Goal: Information Seeking & Learning: Learn about a topic

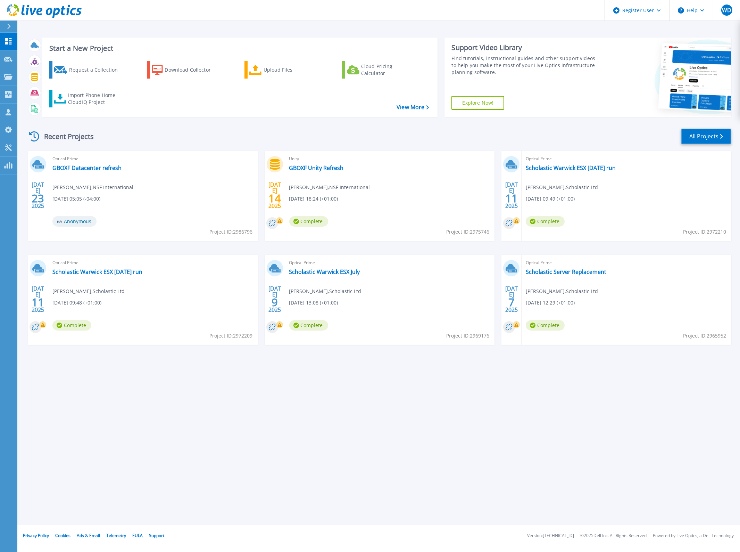
click at [715, 140] on link "All Projects" at bounding box center [706, 137] width 50 height 16
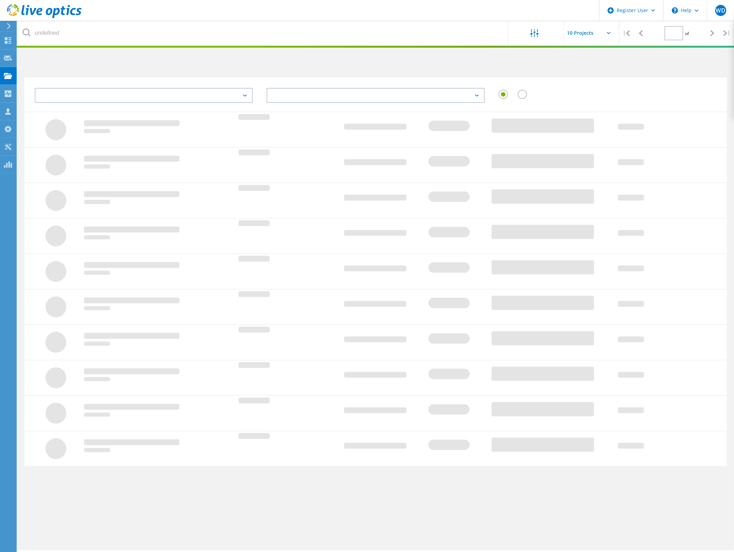
type input "1"
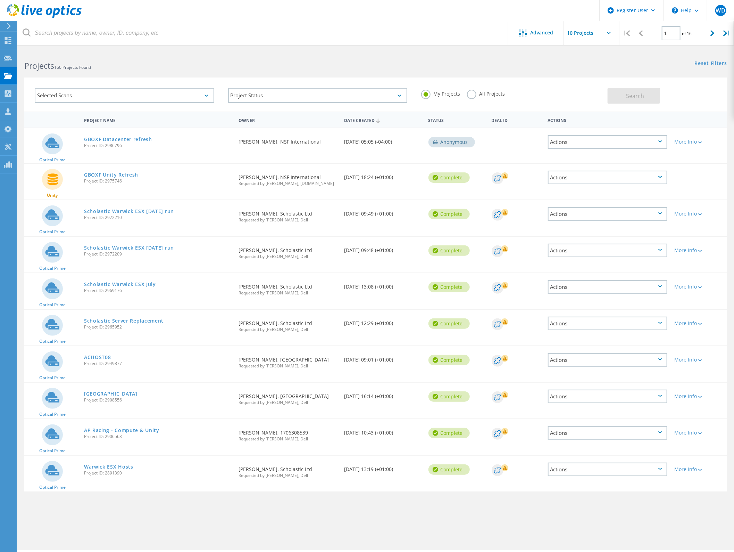
drag, startPoint x: 468, startPoint y: 95, endPoint x: 540, endPoint y: 96, distance: 71.9
click at [470, 95] on label "All Projects" at bounding box center [486, 93] width 38 height 7
click at [0, 0] on input "All Projects" at bounding box center [0, 0] width 0 height 0
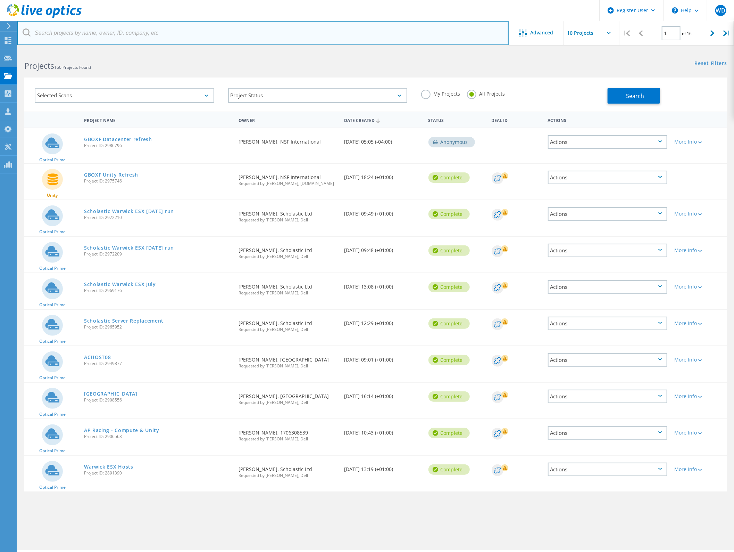
drag, startPoint x: 123, startPoint y: 33, endPoint x: 131, endPoint y: 30, distance: 8.8
click at [123, 33] on input "text" at bounding box center [263, 33] width 492 height 24
paste input "[PERSON_NAME][EMAIL_ADDRESS][PERSON_NAME][DOMAIN_NAME]"
type input "[PERSON_NAME][EMAIL_ADDRESS][PERSON_NAME][DOMAIN_NAME]"
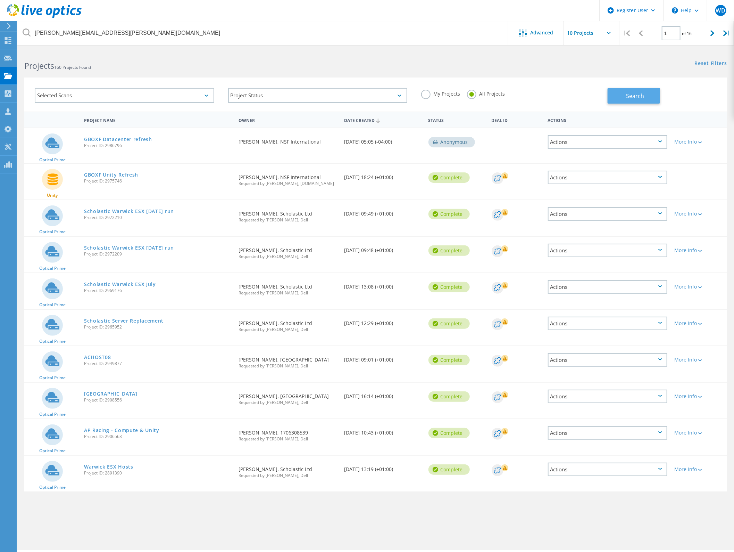
click at [641, 96] on span "Search" at bounding box center [635, 96] width 18 height 8
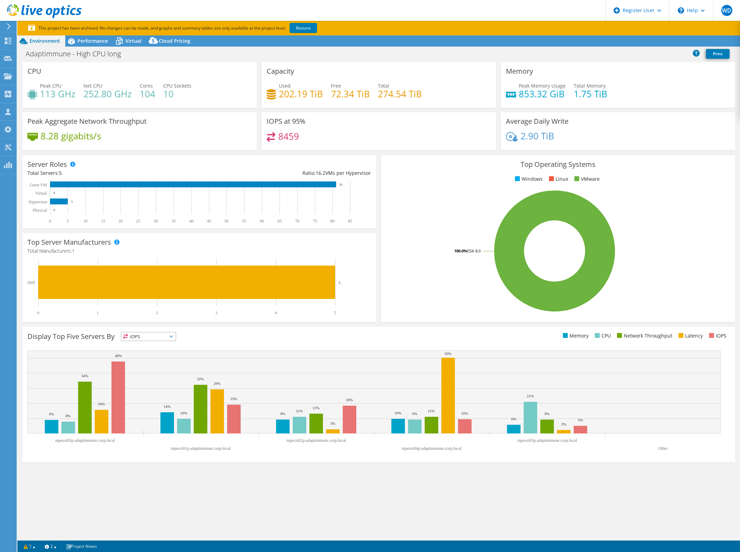
select select "USD"
click at [82, 40] on span "Performance" at bounding box center [92, 41] width 31 height 7
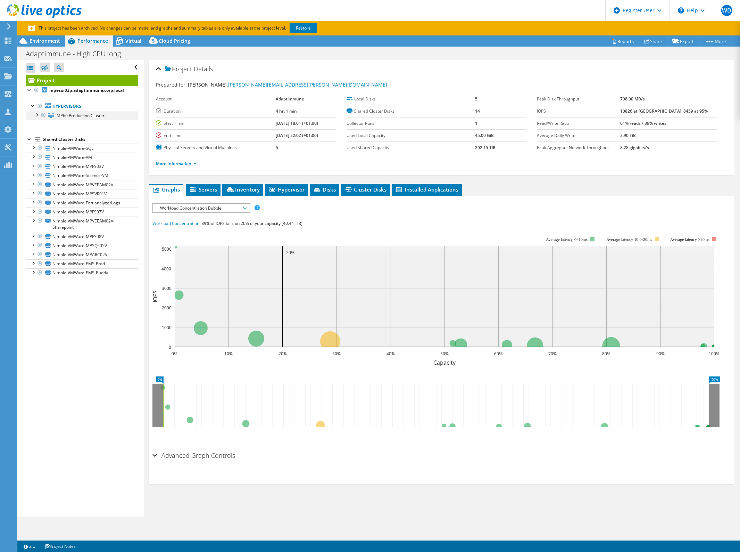
click at [36, 113] on div at bounding box center [36, 114] width 7 height 7
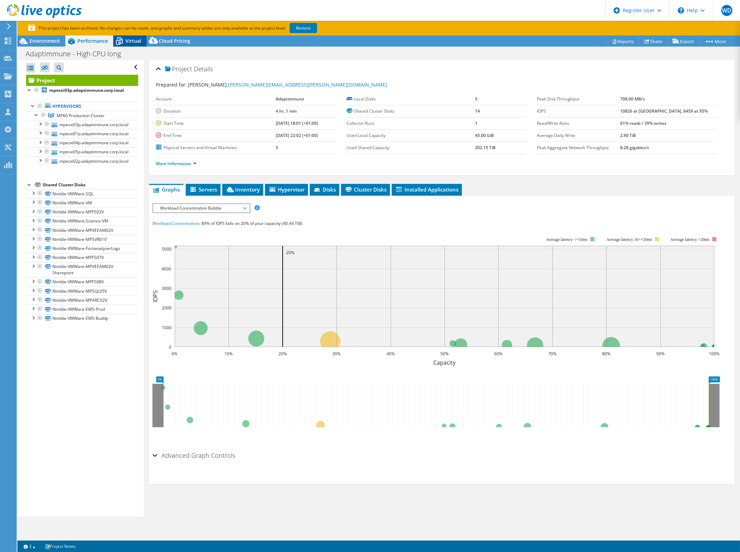
click at [131, 38] on span "Virtual" at bounding box center [133, 41] width 16 height 7
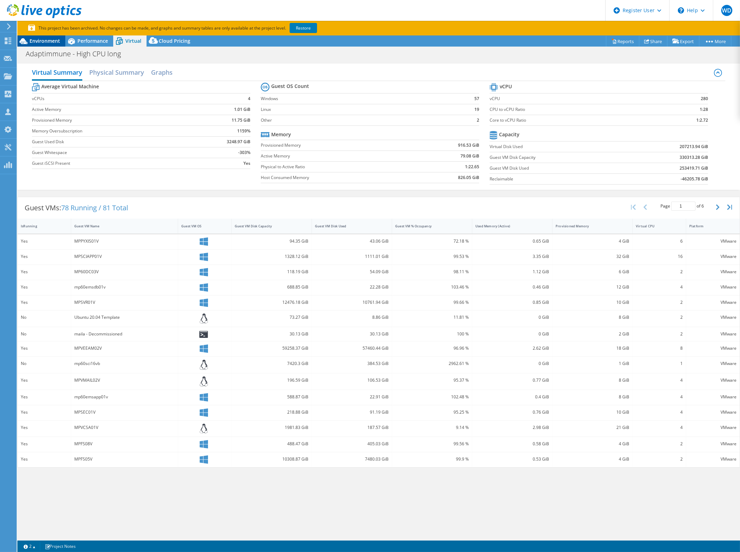
click at [43, 38] on span "Environment" at bounding box center [45, 41] width 31 height 7
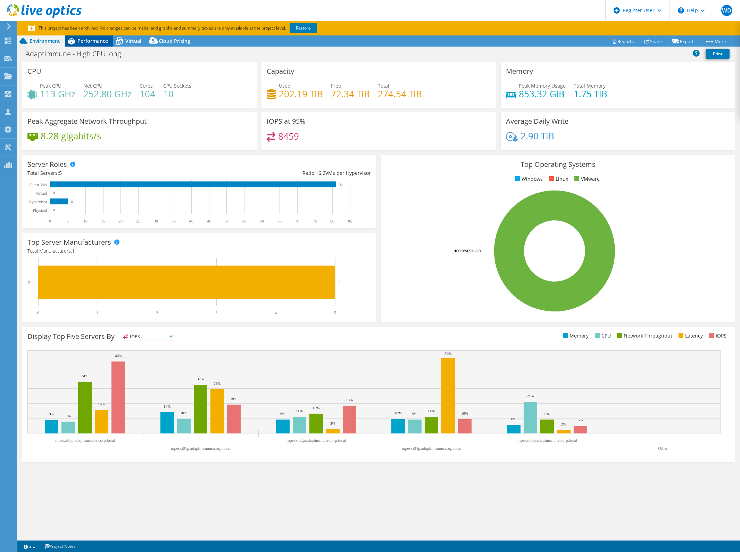
click at [95, 38] on span "Performance" at bounding box center [92, 41] width 31 height 7
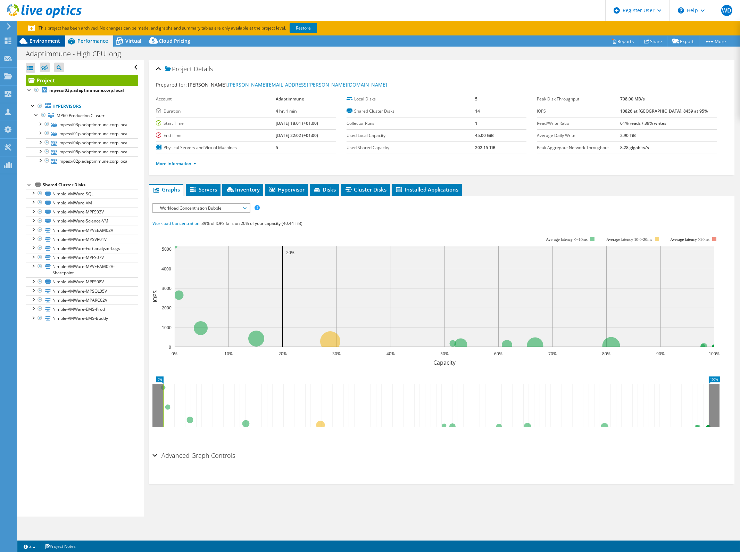
click at [44, 41] on span "Environment" at bounding box center [45, 41] width 31 height 7
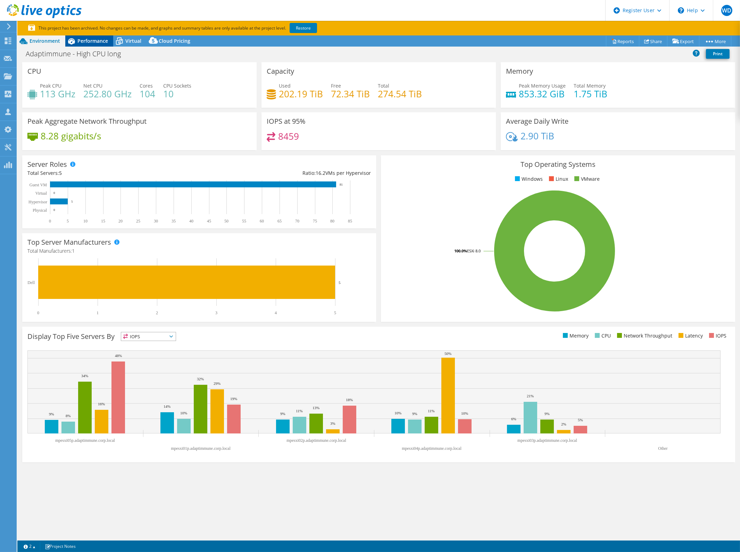
click at [92, 40] on span "Performance" at bounding box center [92, 41] width 31 height 7
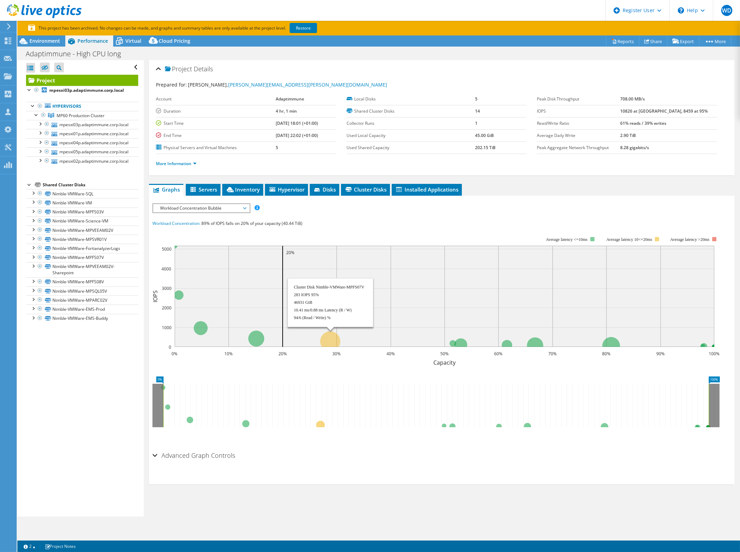
click at [330, 340] on circle at bounding box center [330, 341] width 20 height 20
click at [239, 188] on span "Inventory" at bounding box center [243, 189] width 34 height 7
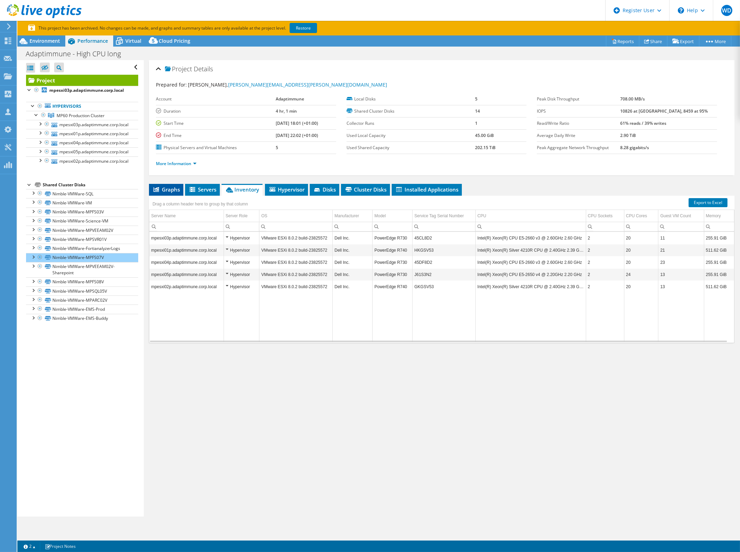
click at [175, 184] on li "Graphs" at bounding box center [166, 190] width 34 height 12
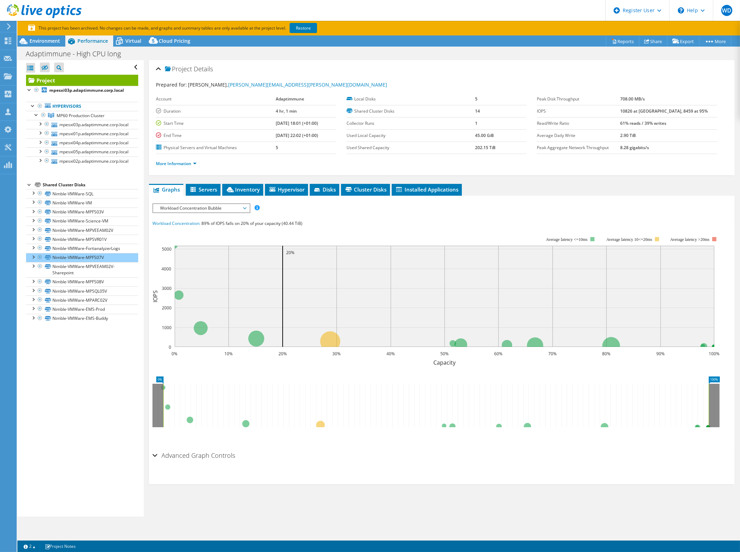
click at [224, 207] on span "Workload Concentration Bubble" at bounding box center [201, 208] width 89 height 8
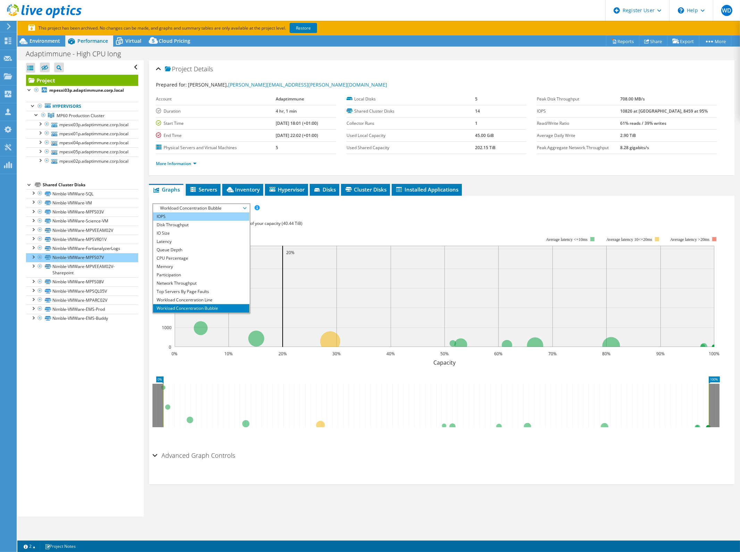
click at [195, 216] on li "IOPS" at bounding box center [201, 216] width 96 height 8
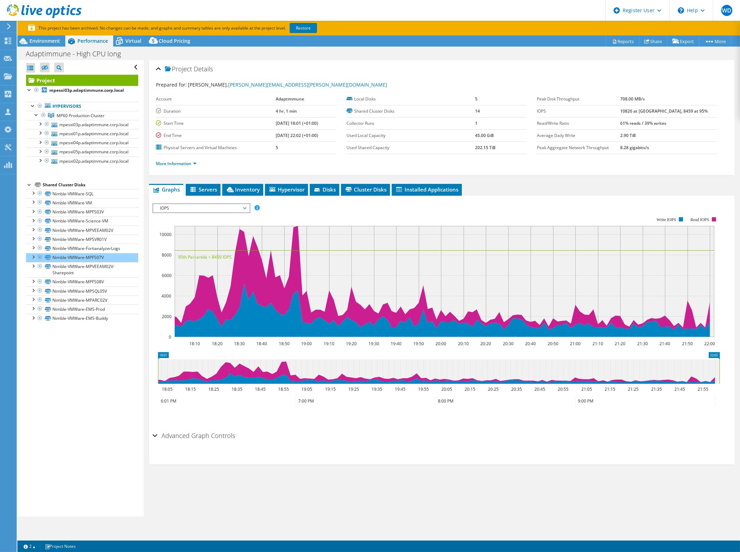
click at [226, 206] on span "IOPS" at bounding box center [201, 208] width 89 height 8
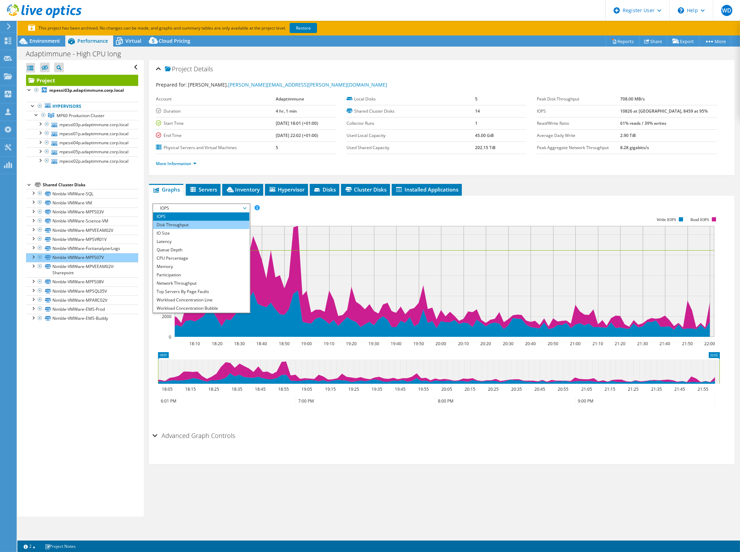
click at [202, 223] on li "Disk Throughput" at bounding box center [201, 225] width 96 height 8
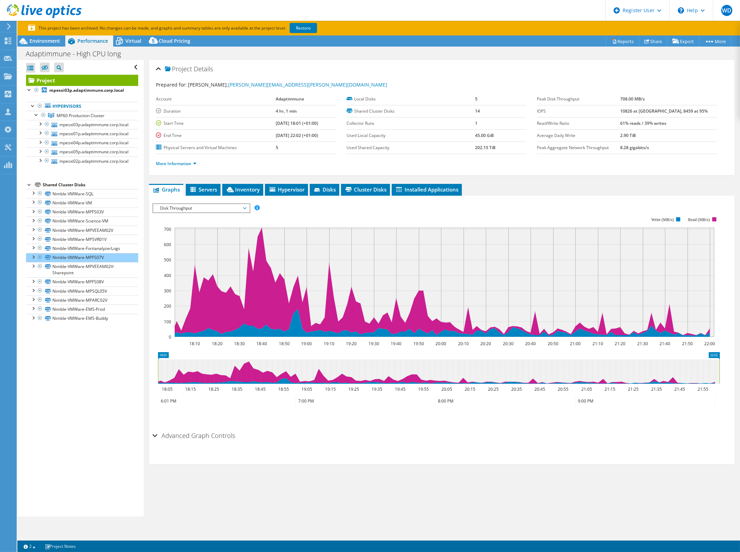
click at [215, 207] on span "Disk Throughput" at bounding box center [201, 208] width 89 height 8
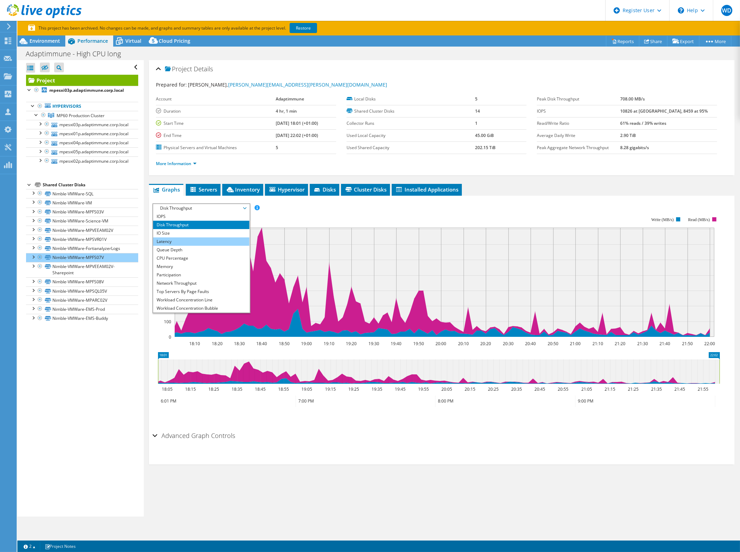
click at [180, 237] on li "Latency" at bounding box center [201, 241] width 96 height 8
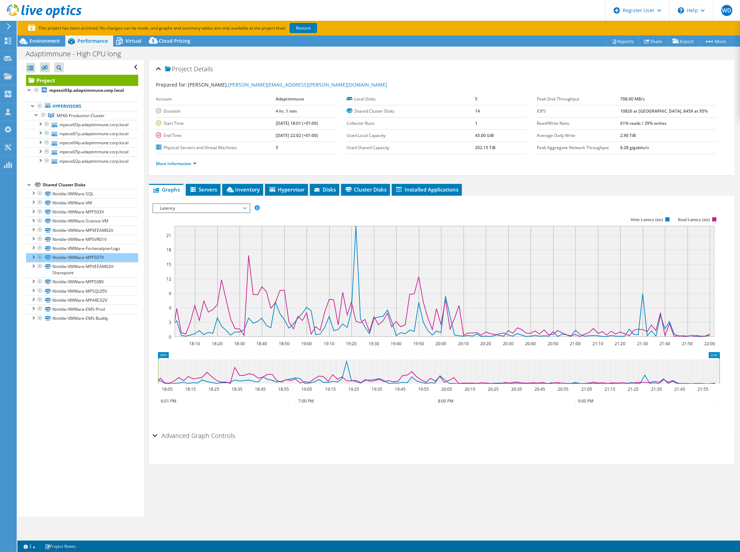
click at [211, 206] on span "Latency" at bounding box center [201, 208] width 89 height 8
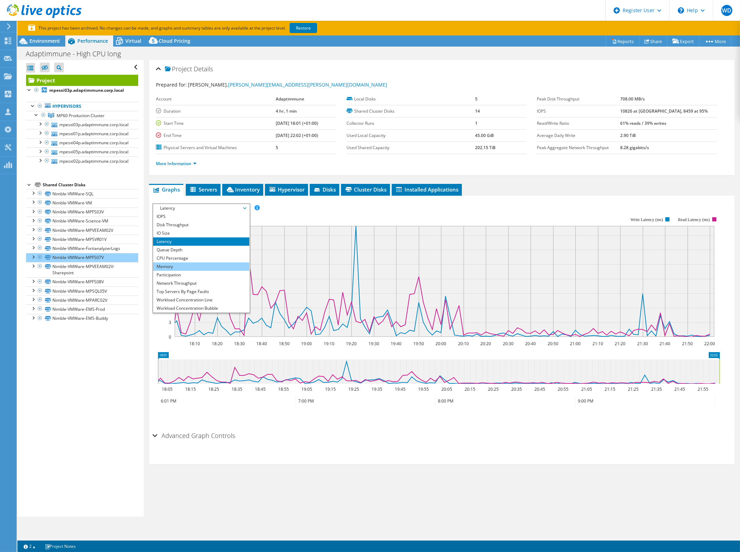
click at [184, 265] on li "Memory" at bounding box center [201, 266] width 96 height 8
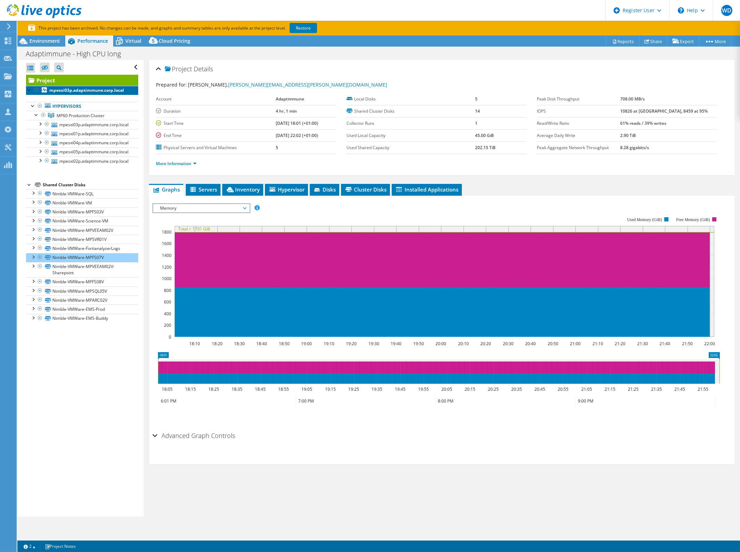
click at [67, 89] on b "mpesxi03p.adaptimmune.corp.local" at bounding box center [86, 90] width 75 height 6
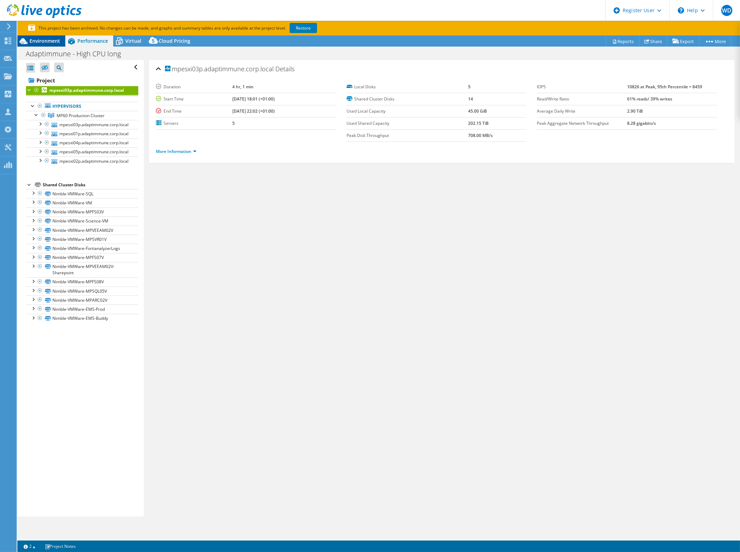
click at [50, 38] on span "Environment" at bounding box center [45, 41] width 31 height 7
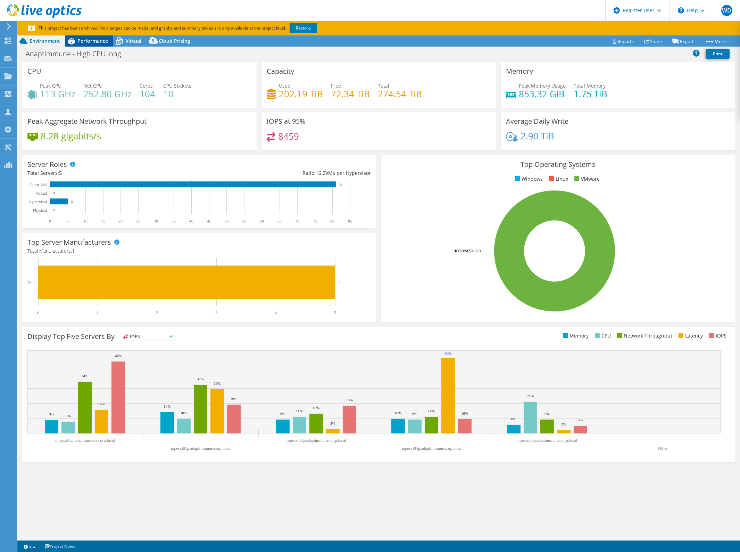
click at [90, 42] on span "Performance" at bounding box center [92, 41] width 31 height 7
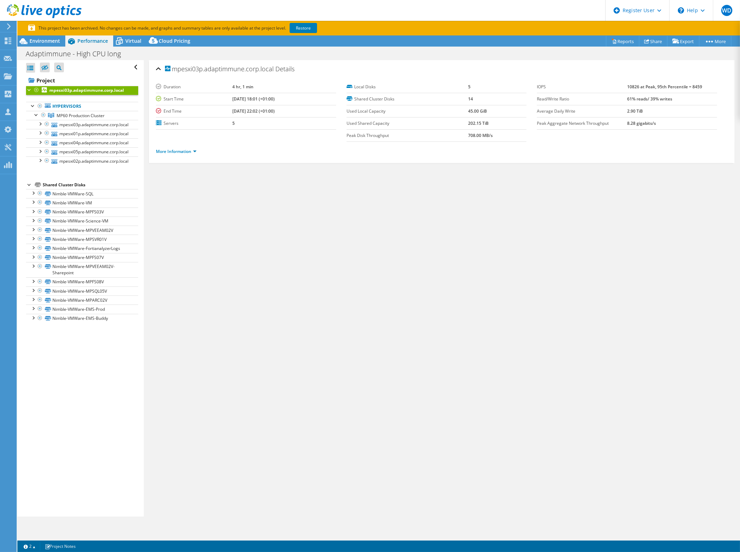
click at [83, 88] on b "mpesxi03p.adaptimmune.corp.local" at bounding box center [86, 90] width 75 height 6
click at [188, 150] on link "More Information" at bounding box center [176, 151] width 41 height 6
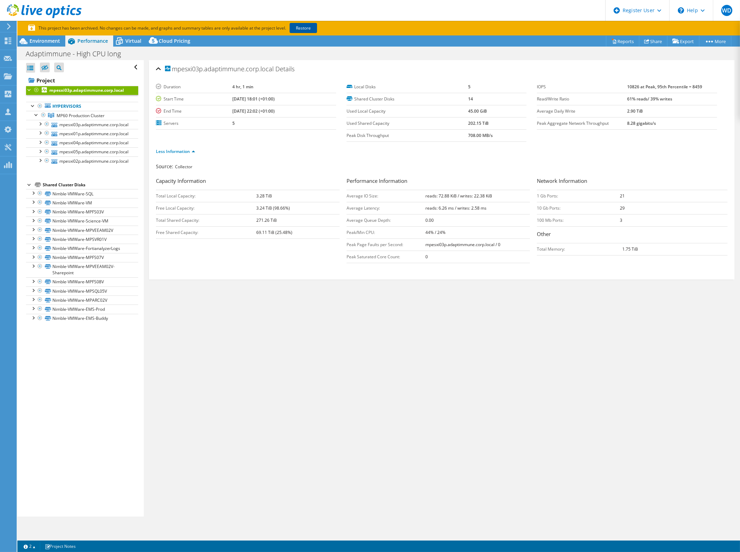
click at [301, 29] on link "Restore" at bounding box center [303, 28] width 27 height 10
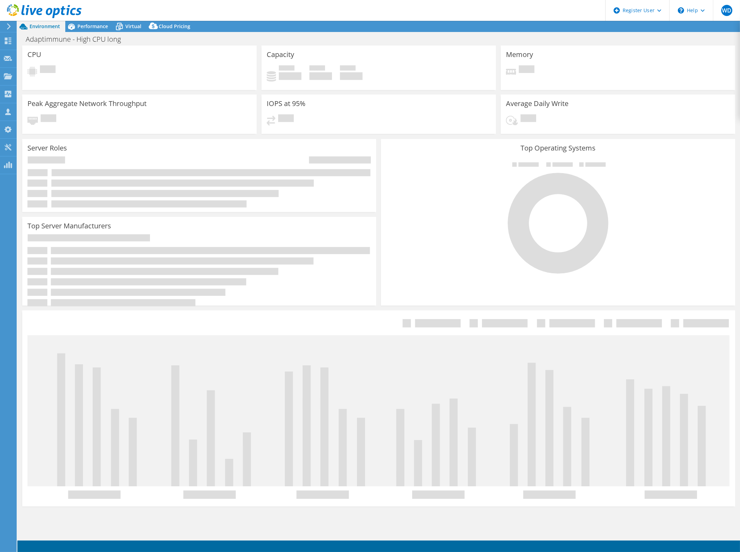
select select "USD"
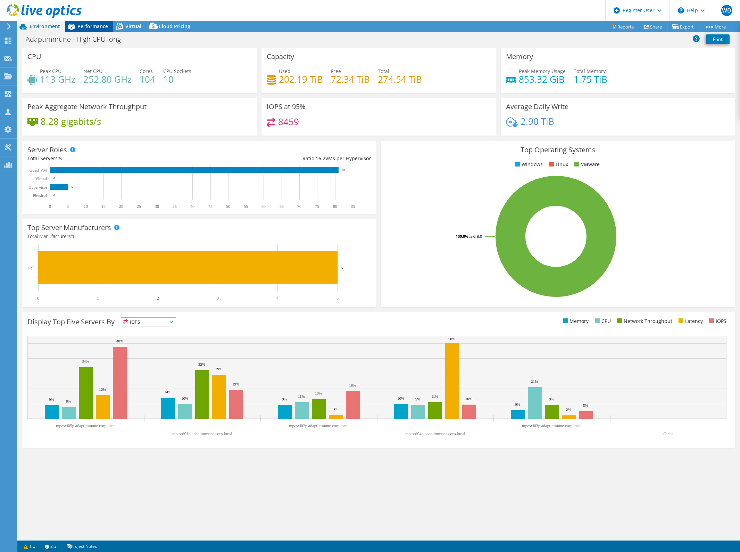
click at [94, 23] on span "Performance" at bounding box center [92, 26] width 31 height 7
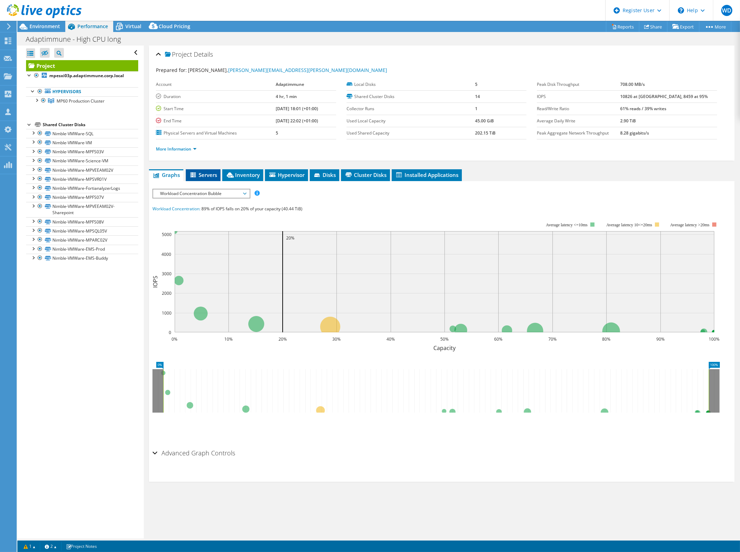
click at [208, 171] on span "Servers" at bounding box center [203, 174] width 28 height 7
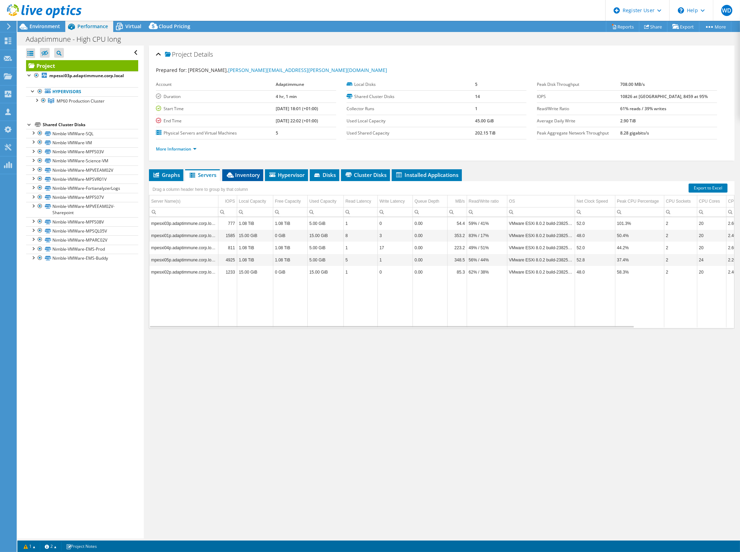
click at [244, 173] on span "Inventory" at bounding box center [243, 174] width 34 height 7
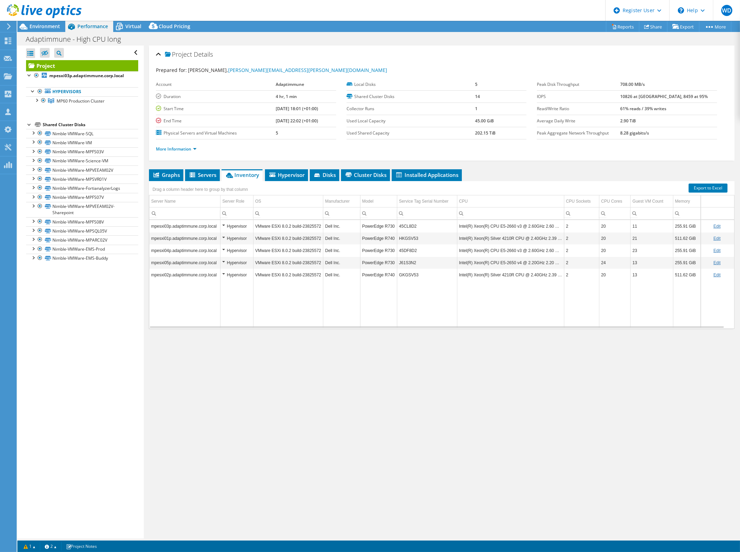
drag, startPoint x: 175, startPoint y: 171, endPoint x: 251, endPoint y: 171, distance: 76.4
click at [176, 171] on span "Graphs" at bounding box center [166, 174] width 27 height 7
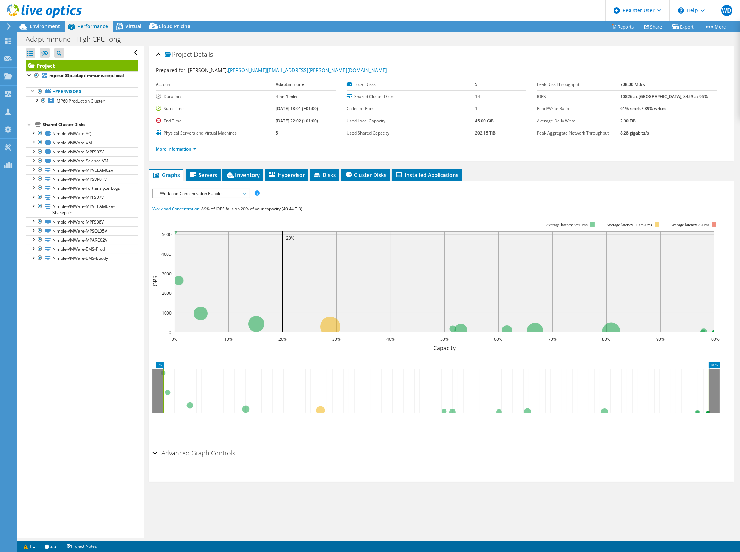
click at [216, 190] on span "Workload Concentration Bubble" at bounding box center [201, 193] width 89 height 8
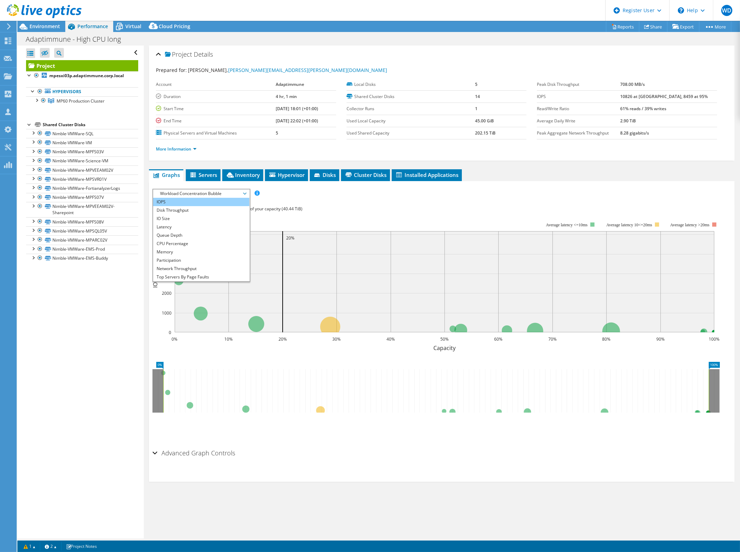
click at [189, 200] on li "IOPS" at bounding box center [201, 202] width 96 height 8
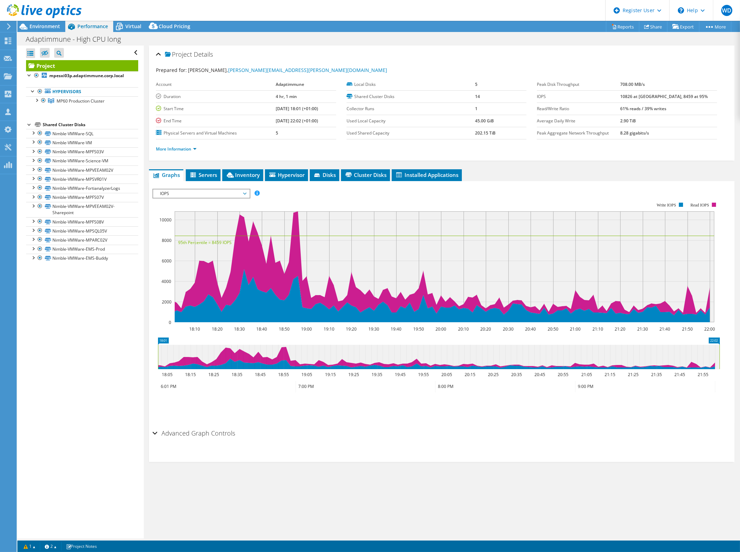
click at [225, 193] on span "IOPS" at bounding box center [201, 193] width 89 height 8
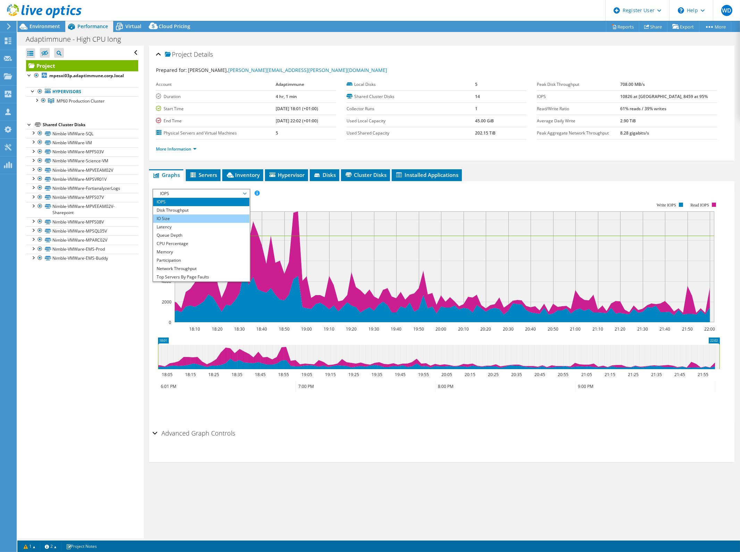
click at [198, 219] on li "IO Size" at bounding box center [201, 218] width 96 height 8
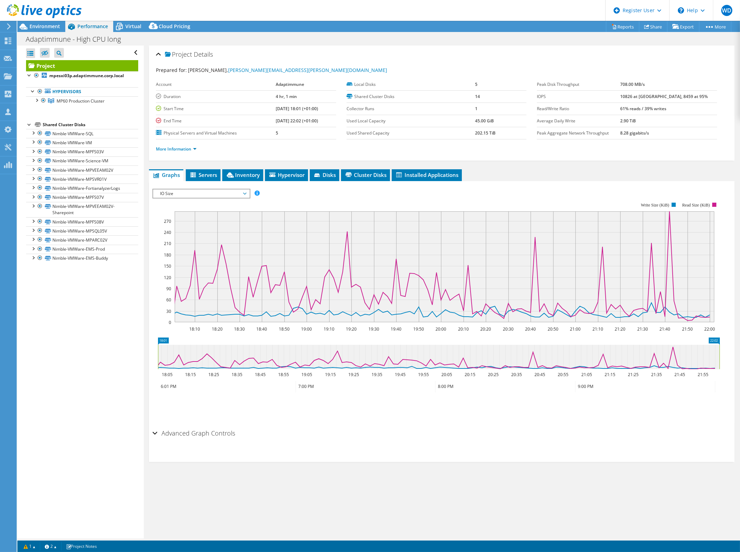
click at [217, 190] on span "IO Size" at bounding box center [201, 193] width 89 height 8
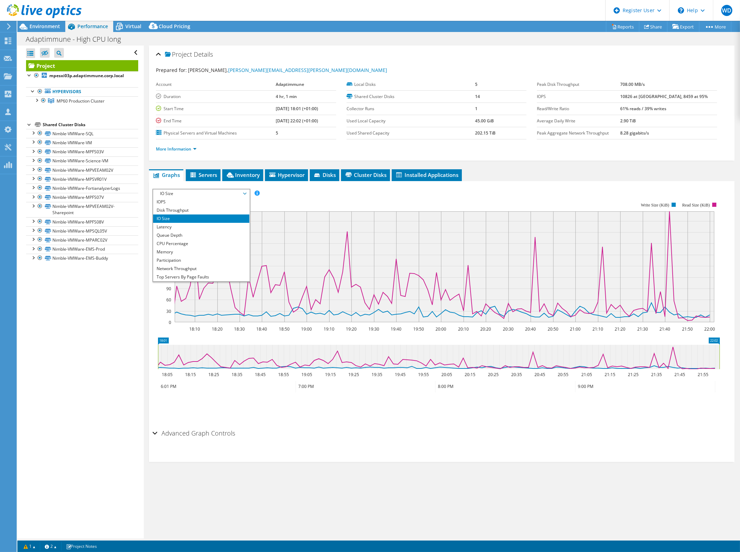
click at [217, 190] on span "IO Size" at bounding box center [201, 193] width 89 height 8
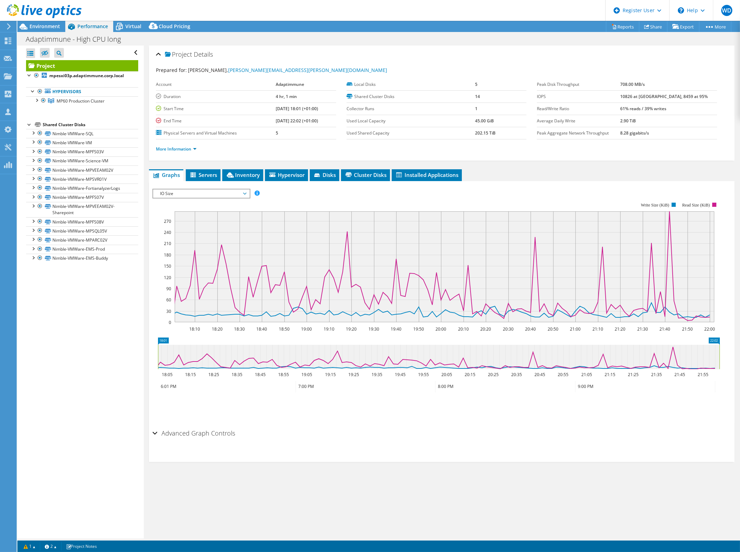
click at [217, 190] on span "IO Size" at bounding box center [201, 193] width 89 height 8
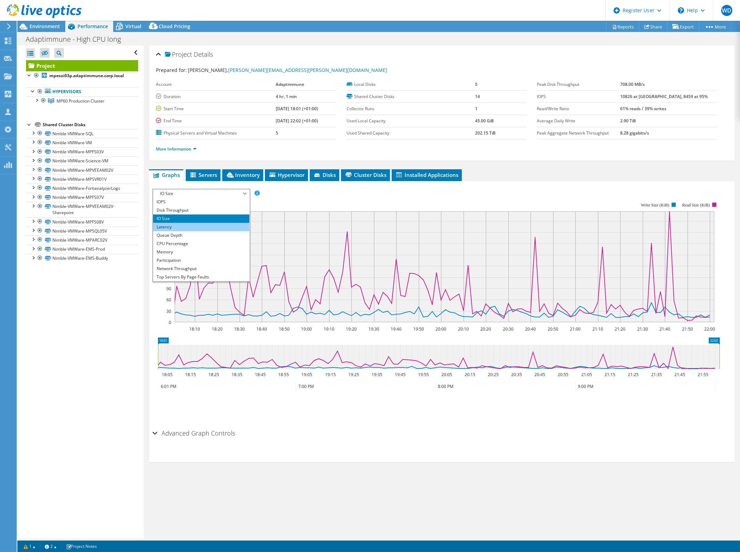
click at [182, 223] on li "Latency" at bounding box center [201, 227] width 96 height 8
